Goal: Book appointment/travel/reservation

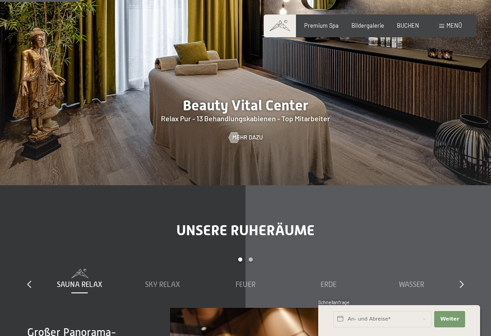
scroll to position [805, 0]
click at [250, 132] on div at bounding box center [245, 80] width 491 height 210
click at [254, 133] on span "Mehr dazu" at bounding box center [247, 137] width 30 height 8
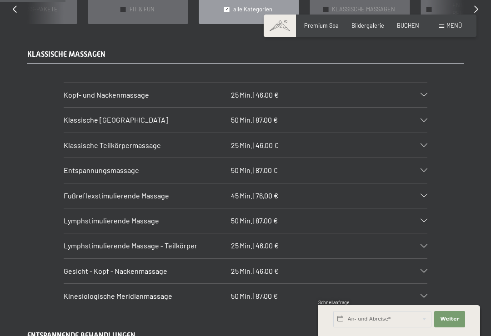
scroll to position [761, 0]
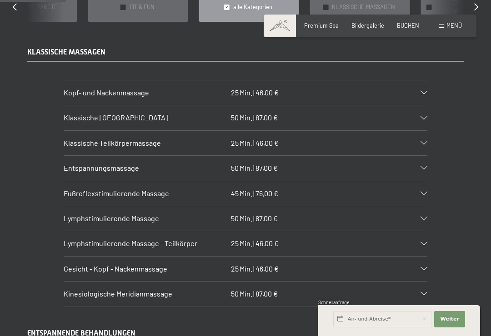
click at [336, 231] on div "Lymphstimulierende Massage - Teilkörper 25 Min. | 46,00 €" at bounding box center [245, 243] width 363 height 25
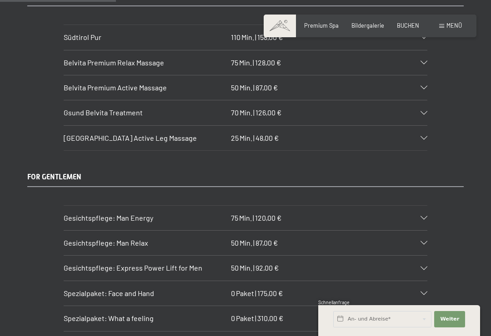
scroll to position [1361, 0]
click at [423, 132] on div "Belvita Mountain Active Leg Massage 25 Min. | 48,00 €" at bounding box center [245, 138] width 363 height 25
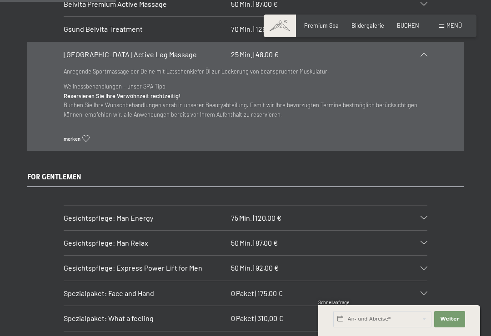
click at [421, 127] on div "Anregende Sportmassage der Beine mit Latschenkiefer Öl zur Lockerung von beansp…" at bounding box center [245, 109] width 363 height 85
click at [425, 49] on div "Belvita Mountain Active Leg Massage 25 Min. | 48,00 €" at bounding box center [245, 54] width 363 height 25
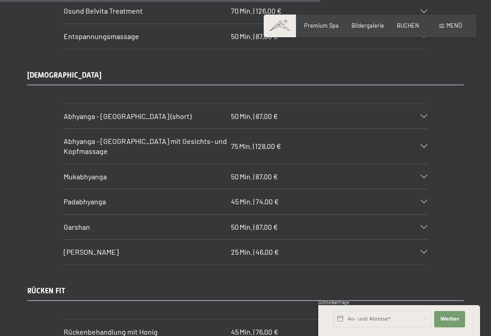
scroll to position [3701, 0]
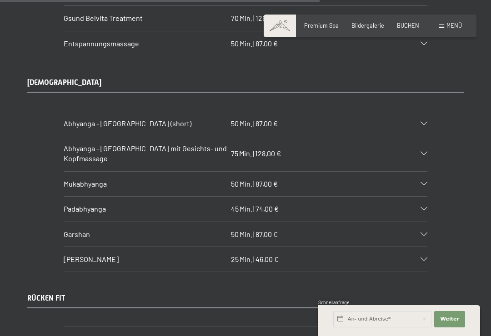
click at [325, 29] on div "Premium Spa Bildergalerie BUCHEN" at bounding box center [355, 26] width 154 height 8
click at [318, 28] on div "Premium Spa" at bounding box center [321, 26] width 35 height 8
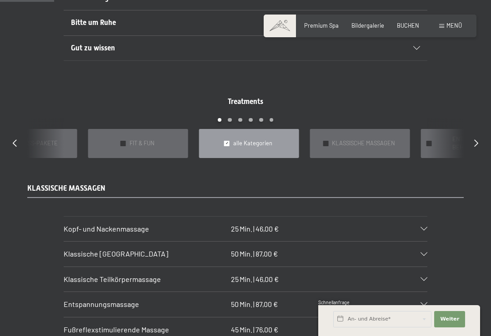
scroll to position [625, 0]
click at [468, 226] on div "KLASSISCHE MASSAGEN Kopf- und Nackenmassage 25 Min. | 46,00 € Blockaden lösen u…" at bounding box center [245, 314] width 491 height 260
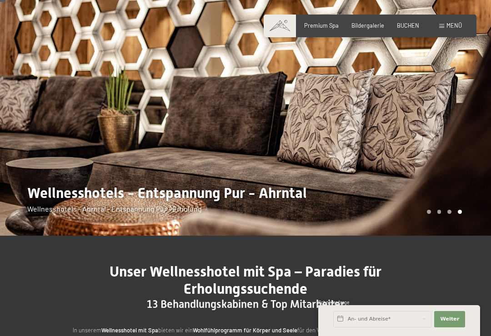
scroll to position [47, 0]
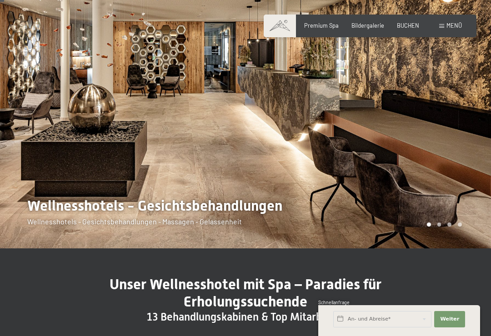
click at [444, 22] on div "Menü" at bounding box center [450, 26] width 23 height 8
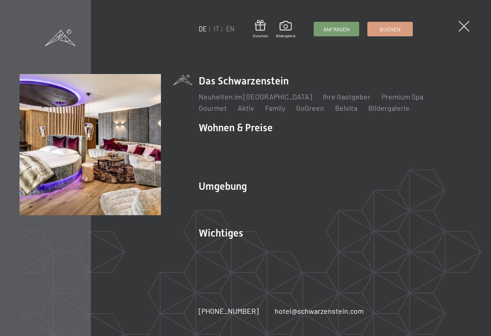
click at [349, 142] on link "Angebote" at bounding box center [348, 143] width 32 height 9
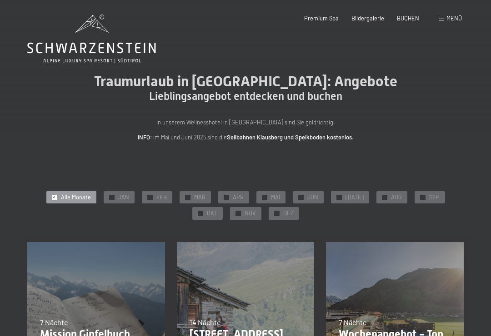
click at [230, 217] on div "✓ NOV" at bounding box center [245, 213] width 31 height 13
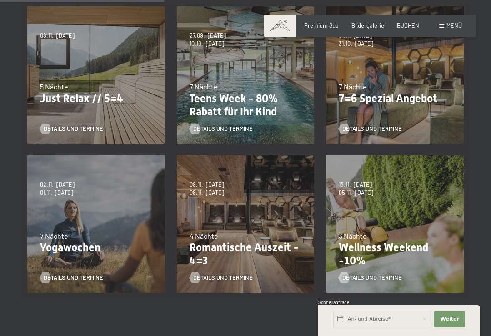
scroll to position [238, 0]
